Goal: Find specific page/section: Find specific page/section

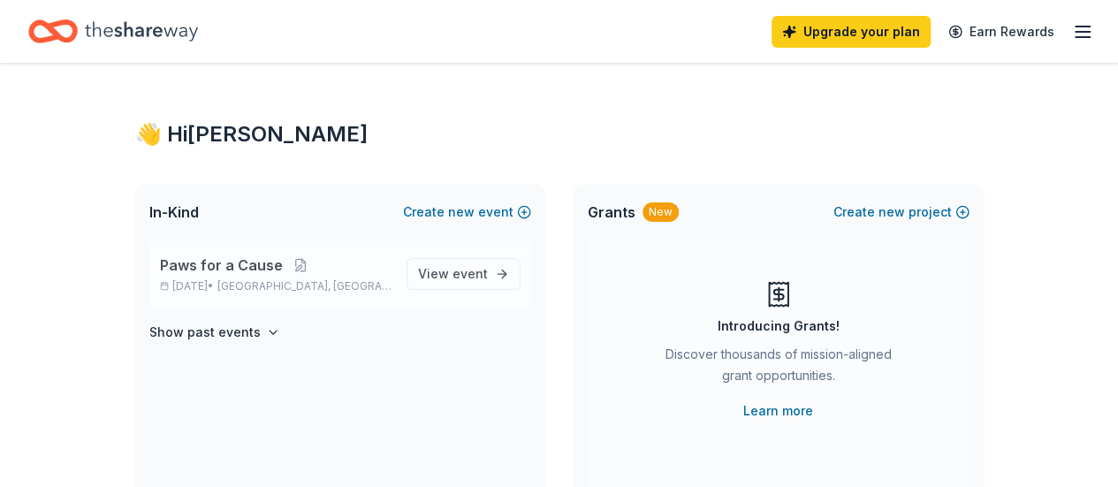
click at [230, 266] on span "Paws for a Cause" at bounding box center [221, 265] width 123 height 21
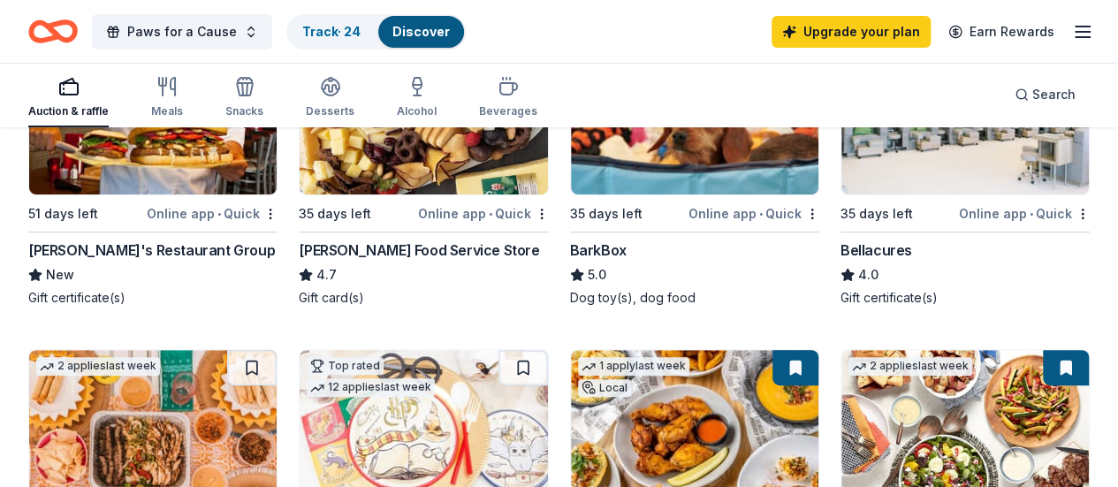
scroll to position [354, 0]
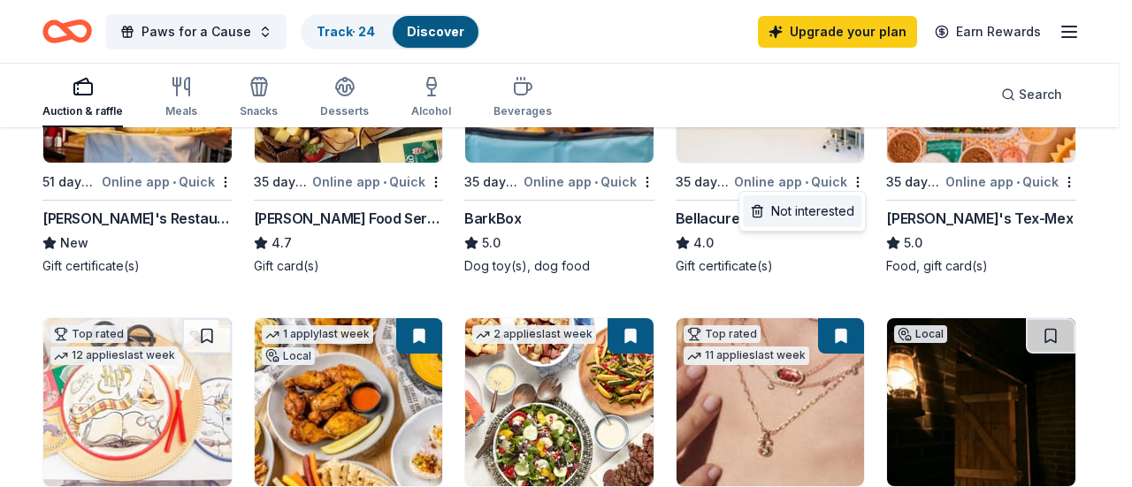
click at [828, 220] on div "Not interested" at bounding box center [802, 211] width 118 height 32
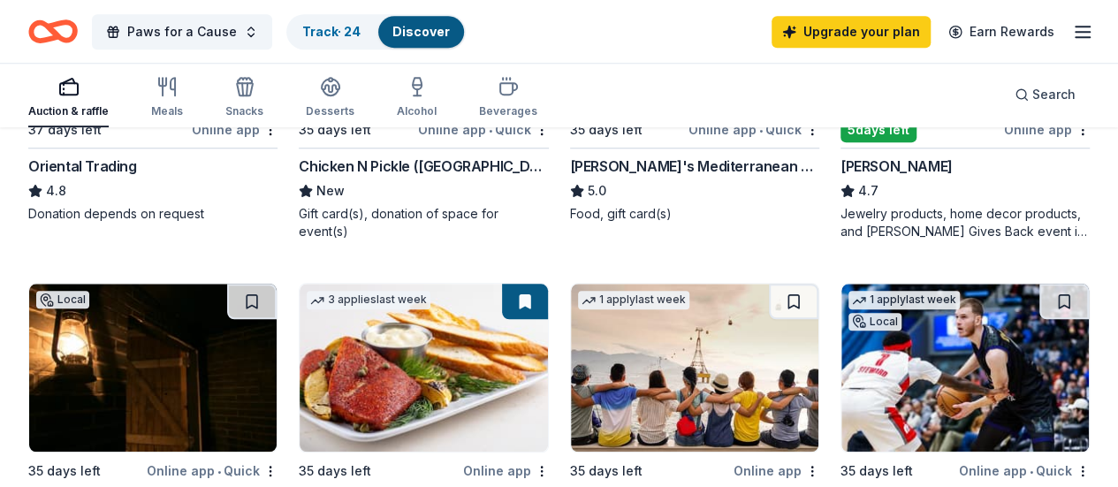
scroll to position [619, 0]
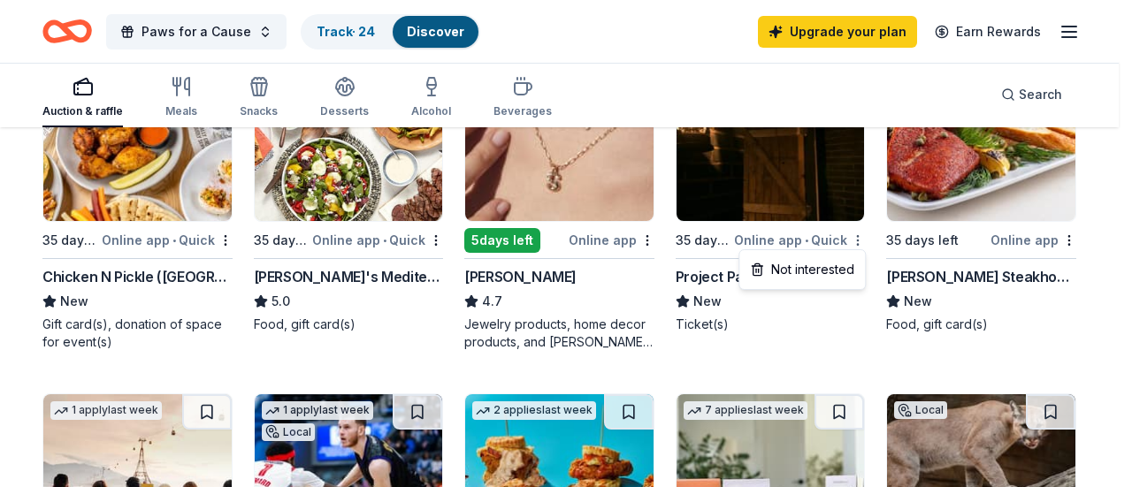
click at [837, 271] on div "Not interested" at bounding box center [802, 270] width 118 height 32
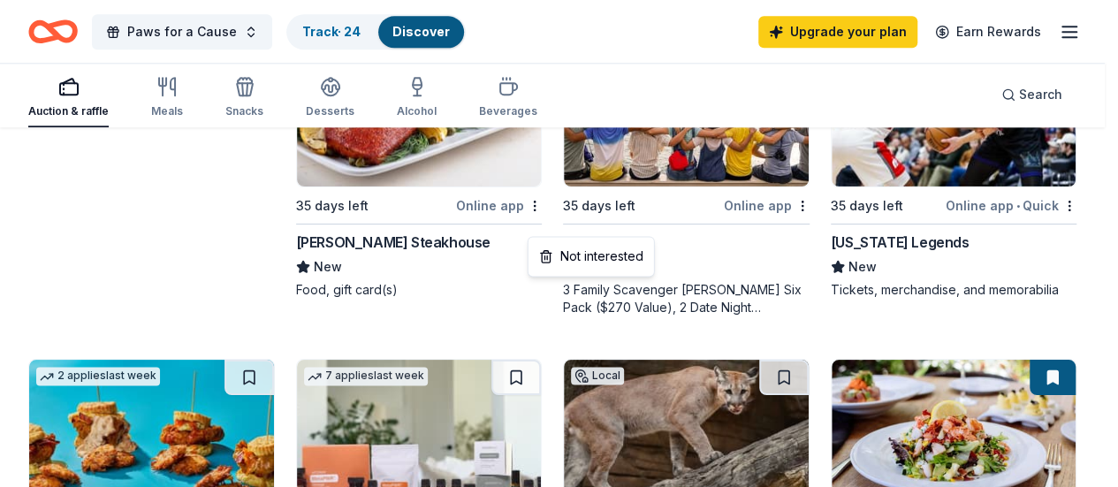
scroll to position [631, 0]
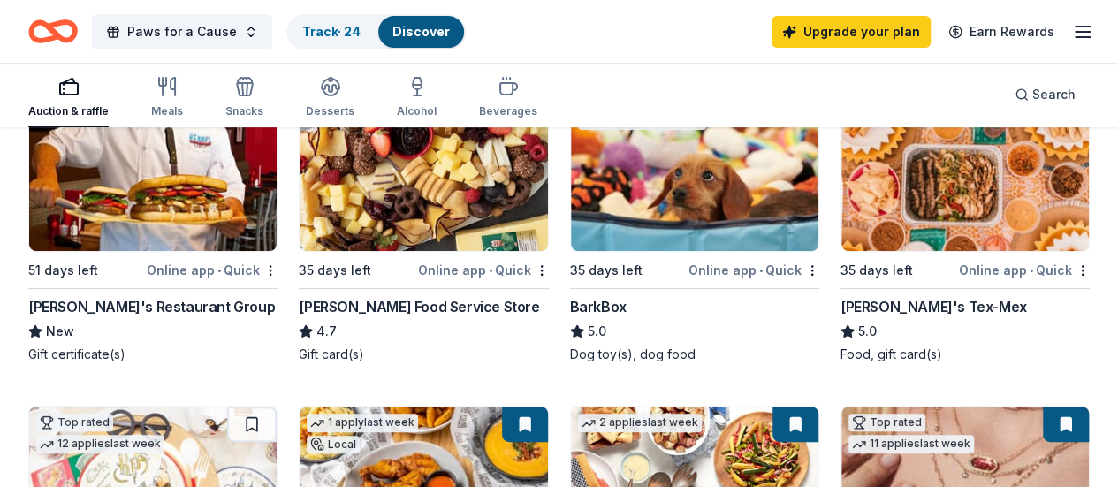
scroll to position [265, 0]
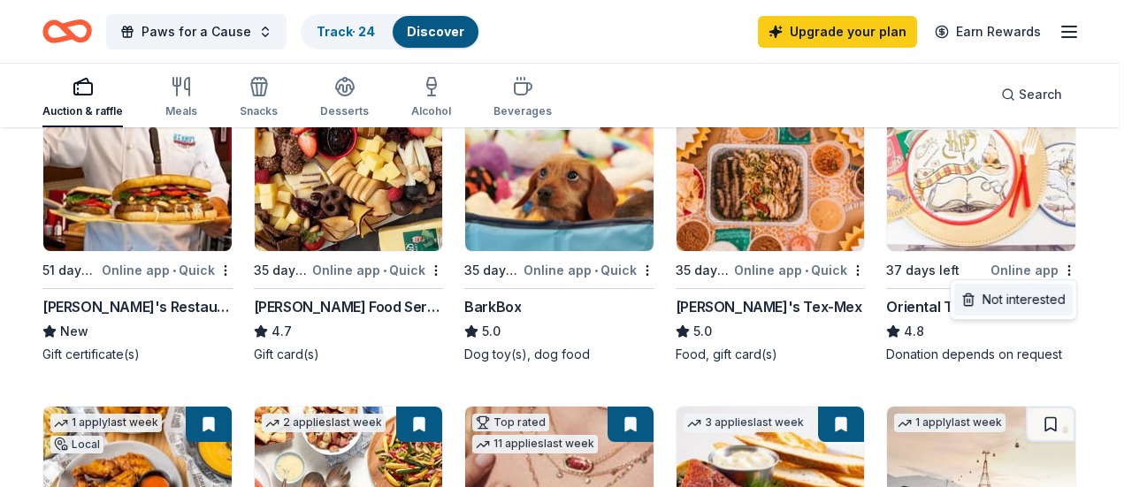
click at [999, 300] on div "Not interested" at bounding box center [1013, 300] width 118 height 32
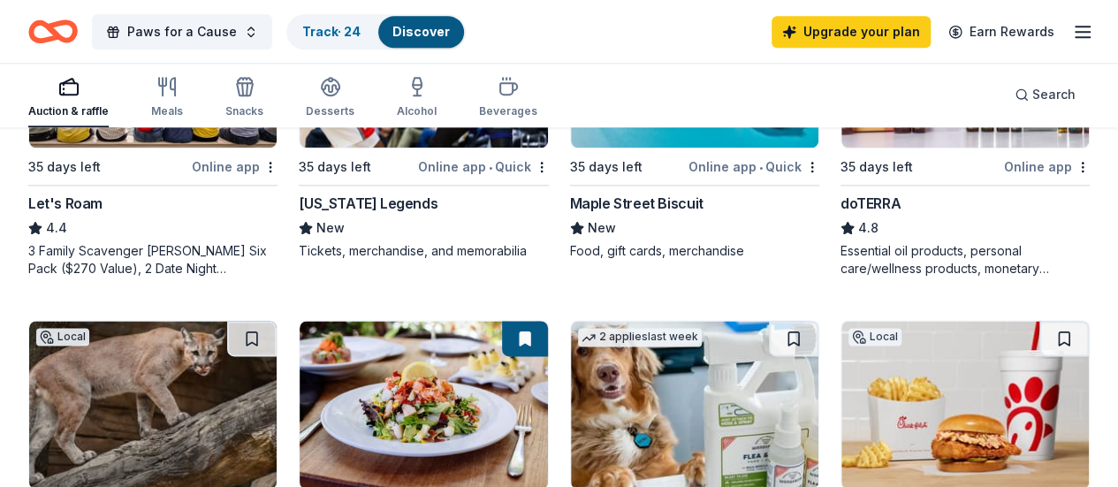
scroll to position [973, 0]
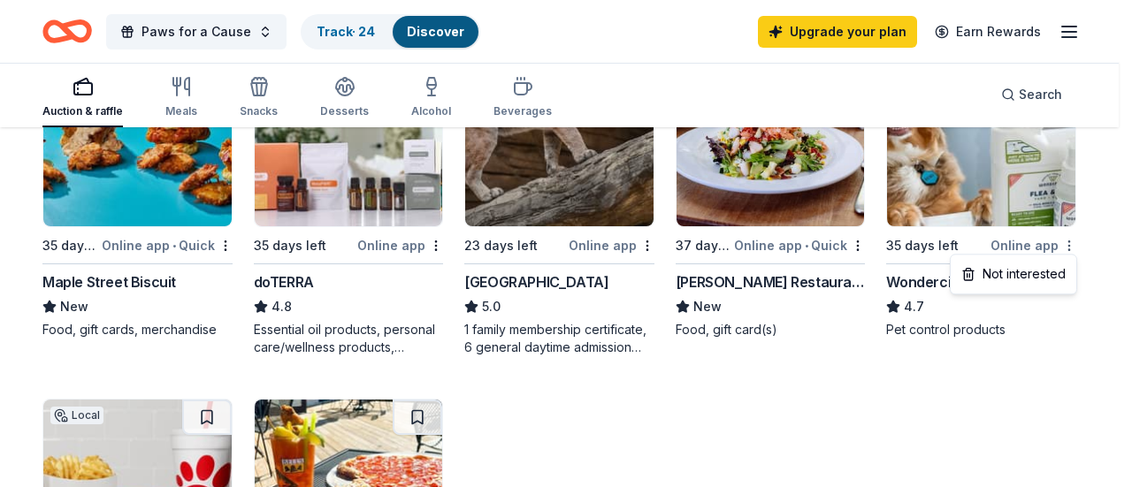
click at [1011, 271] on div "Not interested" at bounding box center [1013, 274] width 118 height 32
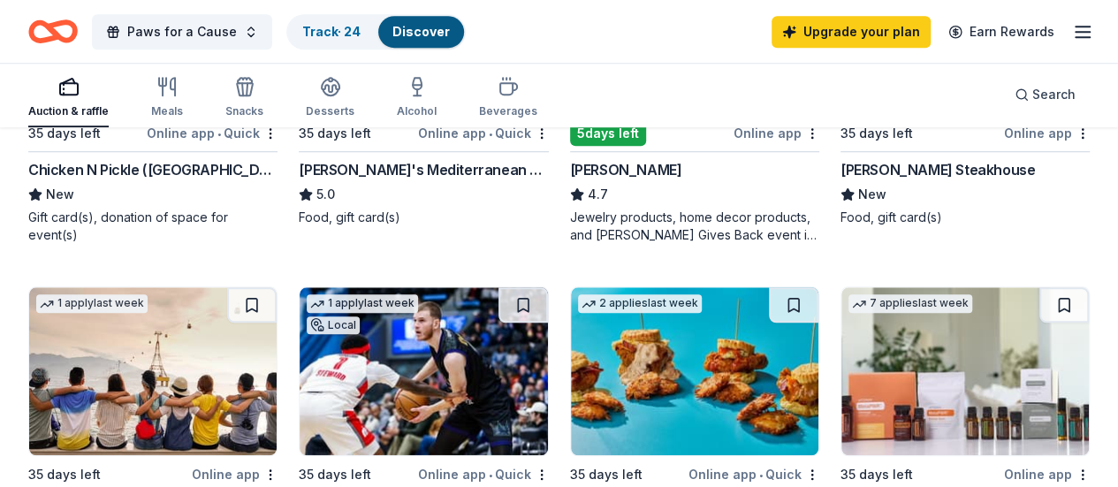
scroll to position [619, 0]
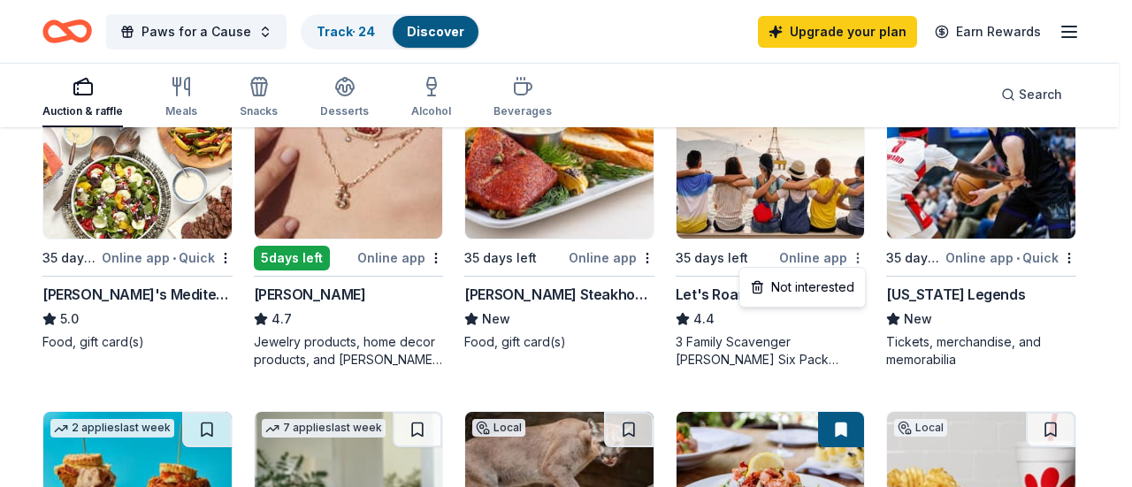
click at [831, 287] on div "Not interested" at bounding box center [802, 287] width 118 height 32
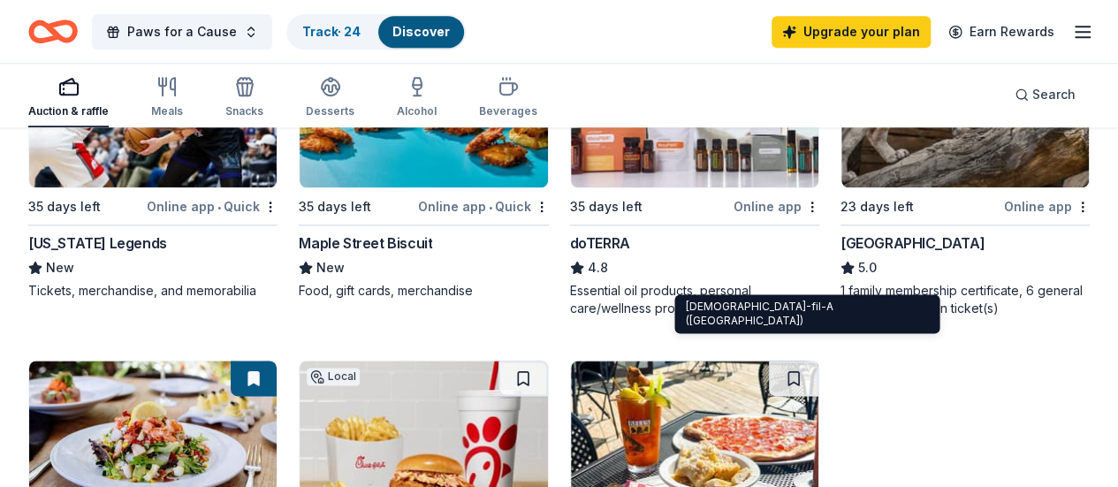
scroll to position [973, 0]
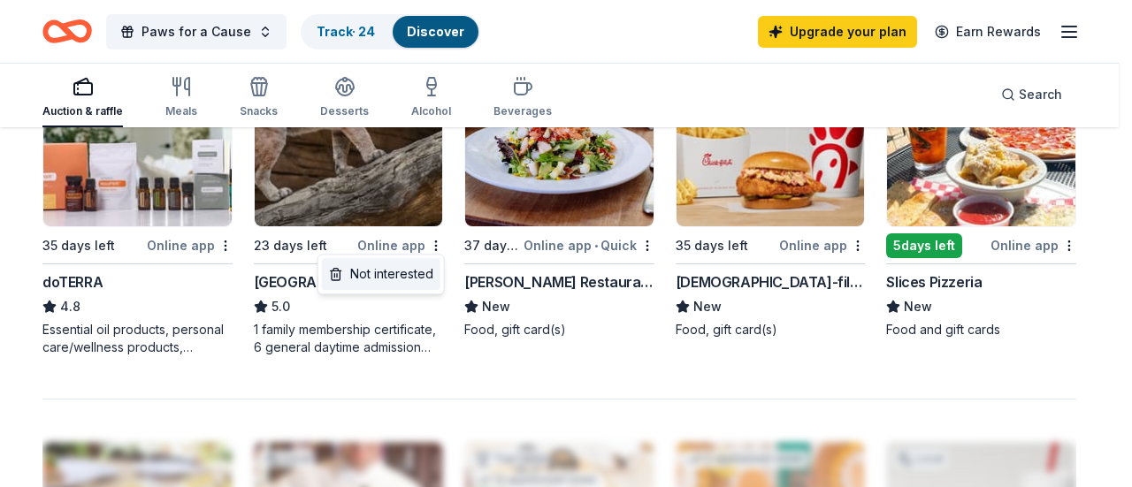
click at [416, 268] on div "Not interested" at bounding box center [381, 274] width 118 height 32
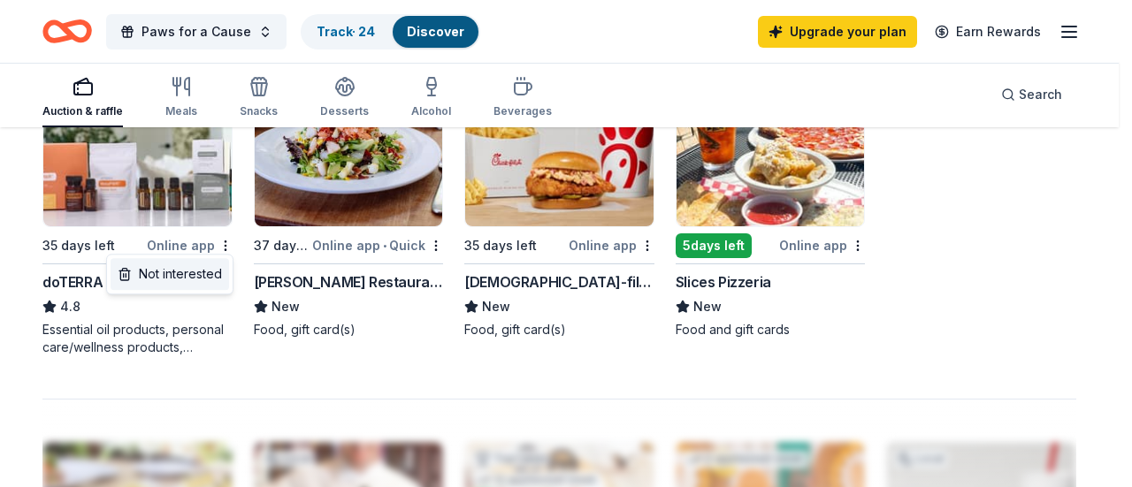
click at [179, 274] on div "Not interested" at bounding box center [170, 274] width 118 height 32
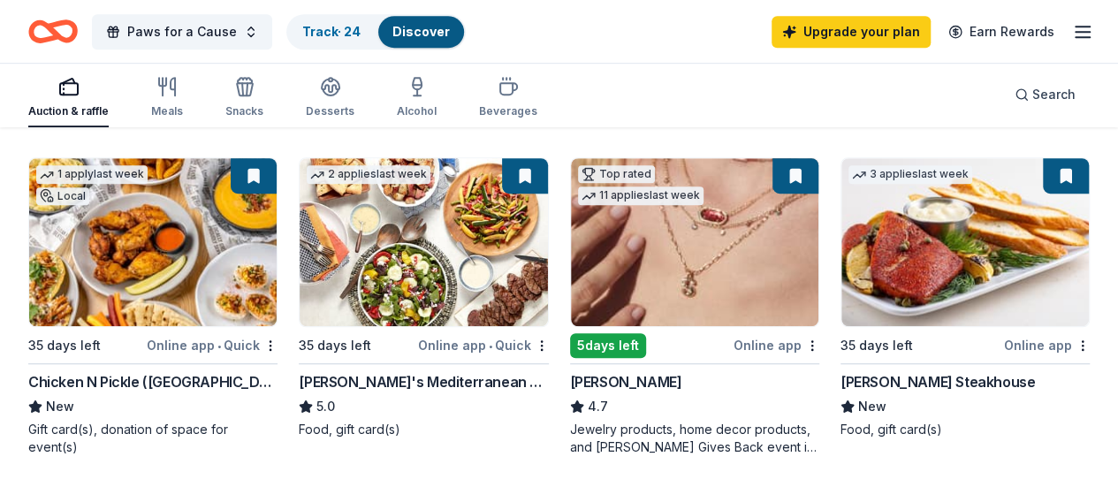
scroll to position [265, 0]
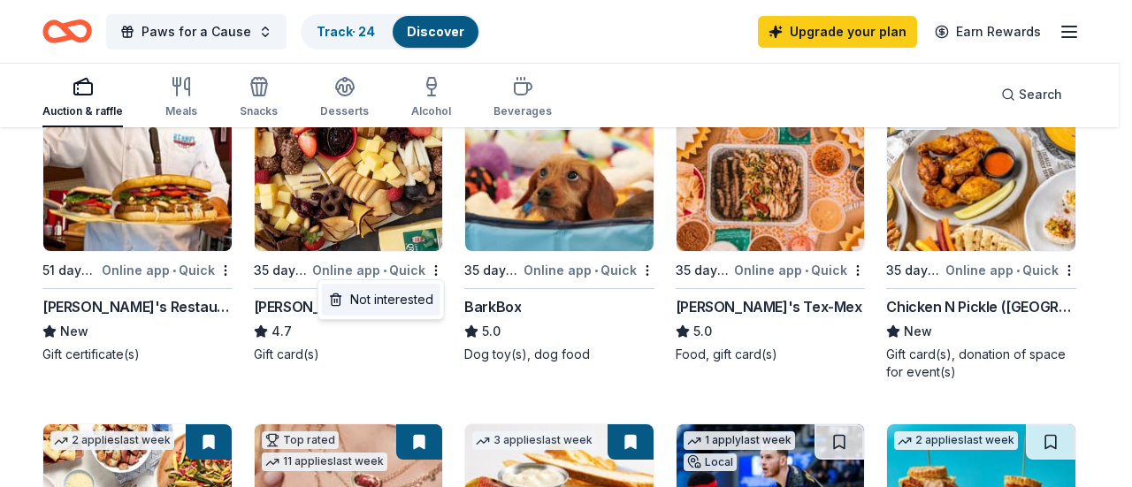
click at [371, 299] on div "Not interested" at bounding box center [381, 300] width 118 height 32
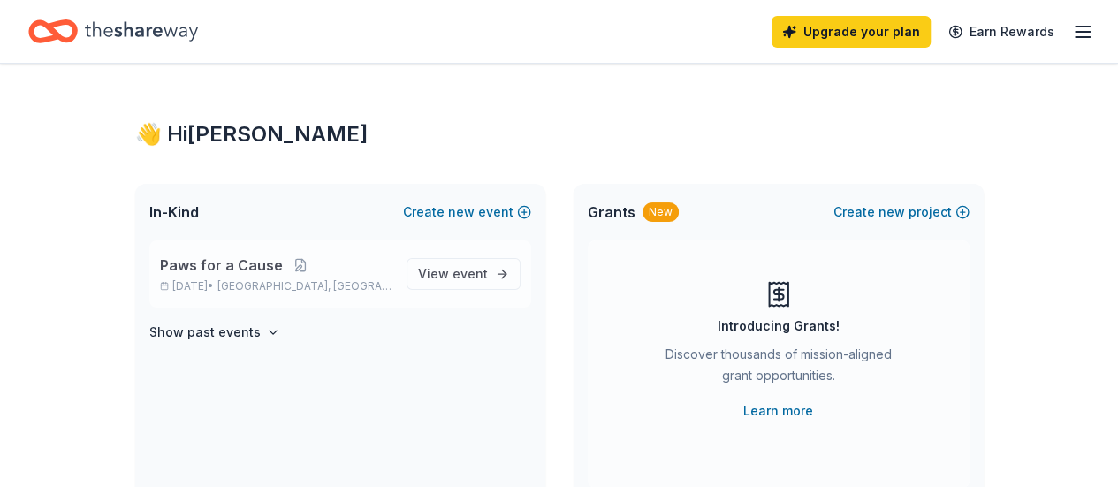
click at [253, 264] on span "Paws for a Cause" at bounding box center [221, 265] width 123 height 21
